Goal: Information Seeking & Learning: Check status

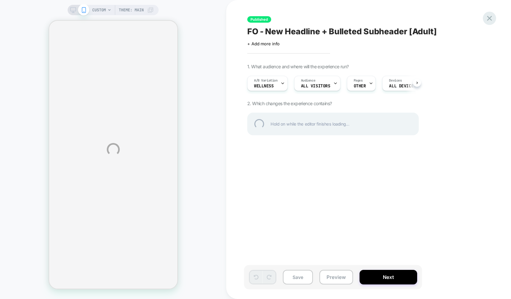
click at [491, 16] on div at bounding box center [488, 18] width 13 height 13
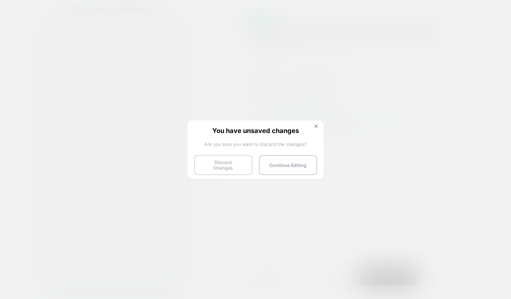
click at [232, 166] on button "Discard Changes" at bounding box center [223, 165] width 58 height 20
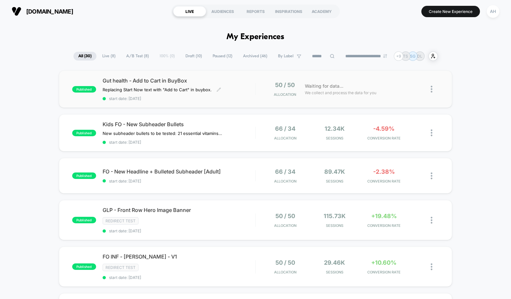
click at [222, 94] on div "Gut health - Add to Cart in BuyBox Replacing Start Now text with "Add to Cart" …" at bounding box center [178, 89] width 153 height 24
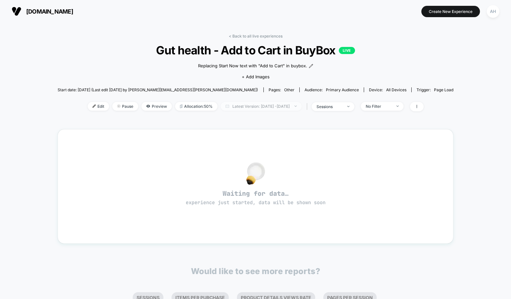
click at [247, 109] on span "Latest Version: [DATE] - [DATE]" at bounding box center [261, 106] width 81 height 9
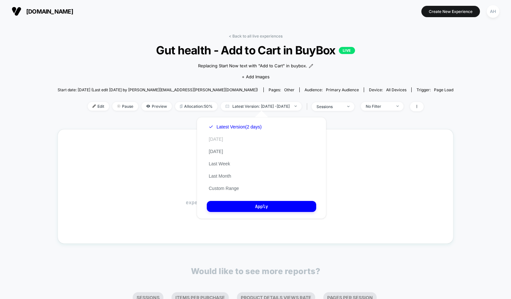
click at [214, 135] on div "Latest Version (2 days) [DATE] [DATE] Last Week Last Month Custom Range" at bounding box center [235, 158] width 57 height 74
click at [215, 136] on button "[DATE]" at bounding box center [216, 139] width 18 height 6
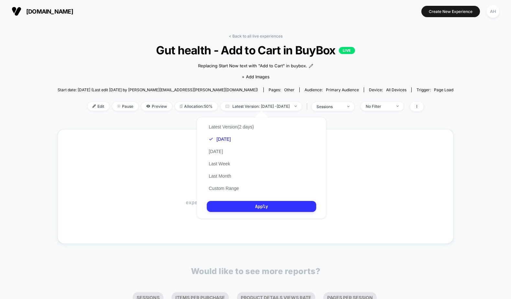
click at [266, 203] on button "Apply" at bounding box center [261, 206] width 109 height 11
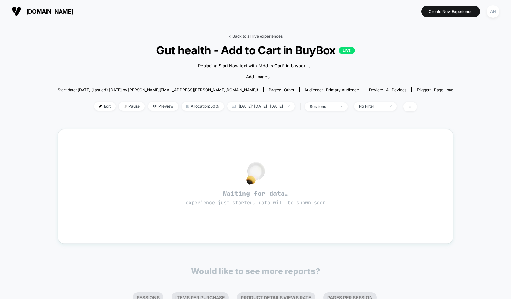
click at [244, 37] on link "< Back to all live experiences" at bounding box center [256, 36] width 54 height 5
